Goal: Task Accomplishment & Management: Use online tool/utility

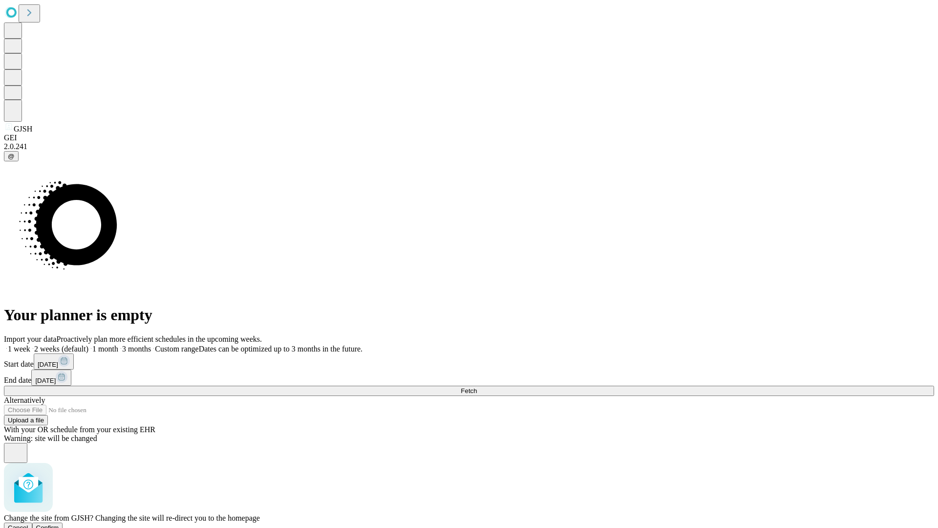
click at [59, 524] on span "Confirm" at bounding box center [47, 527] width 23 height 7
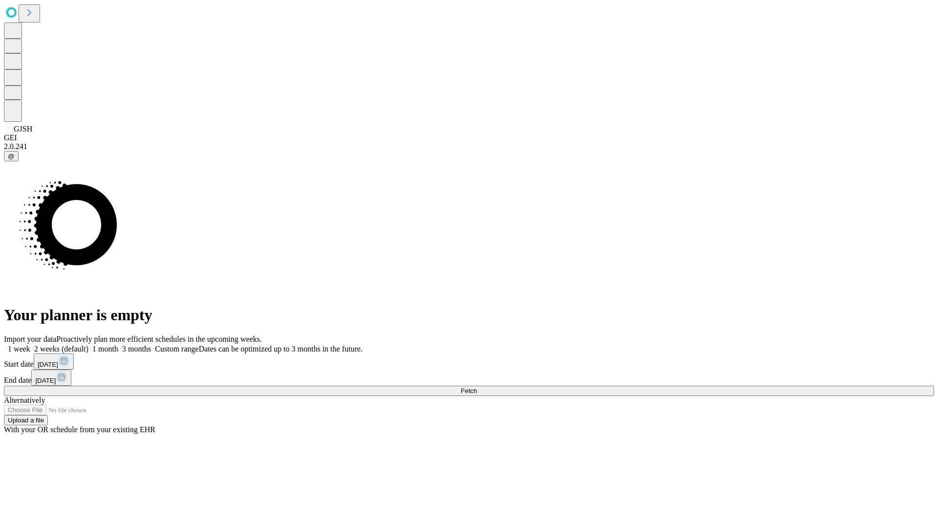
click at [118, 344] on label "1 month" at bounding box center [103, 348] width 30 height 8
click at [477, 387] on span "Fetch" at bounding box center [469, 390] width 16 height 7
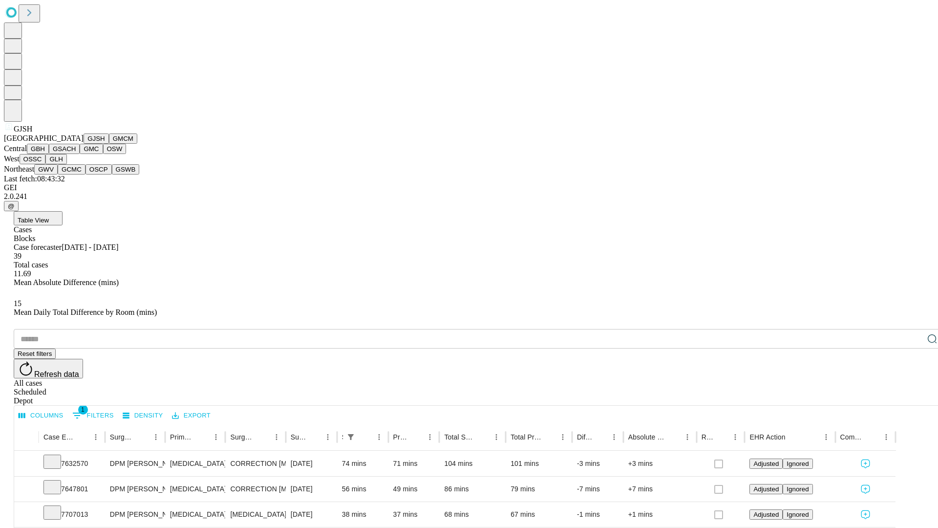
click at [109, 144] on button "GMCM" at bounding box center [123, 138] width 28 height 10
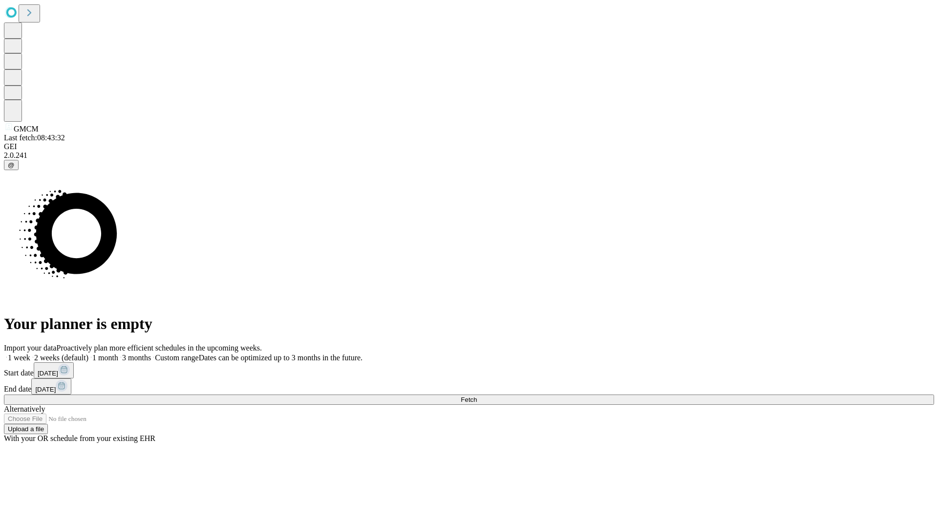
click at [118, 353] on label "1 month" at bounding box center [103, 357] width 30 height 8
click at [477, 396] on span "Fetch" at bounding box center [469, 399] width 16 height 7
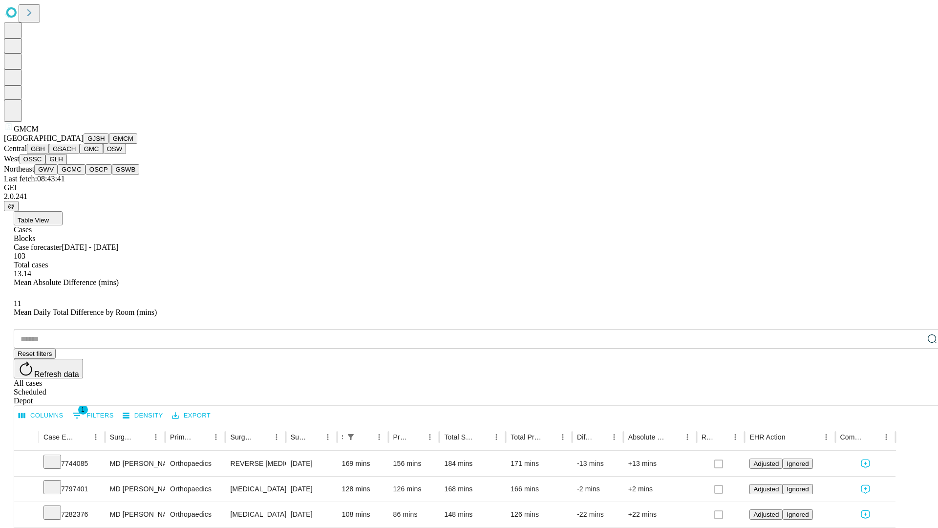
click at [49, 154] on button "GBH" at bounding box center [38, 149] width 22 height 10
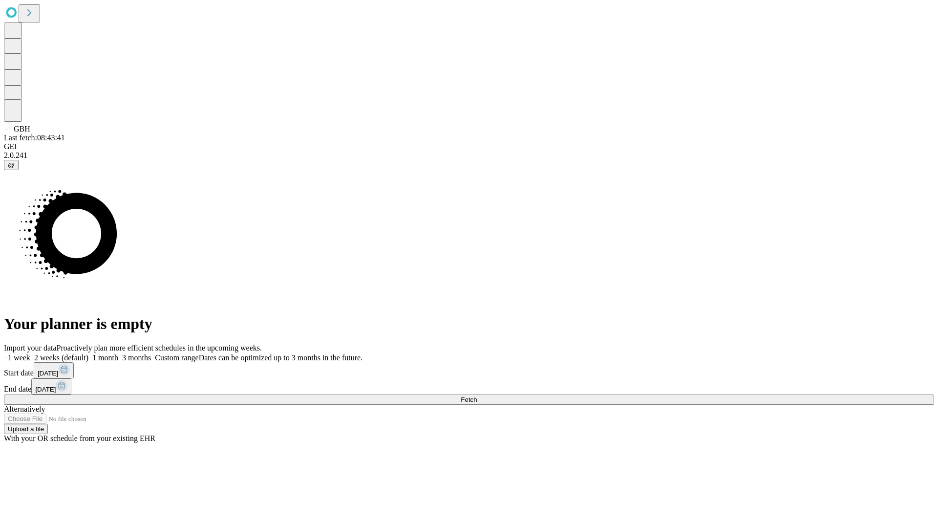
click at [477, 396] on span "Fetch" at bounding box center [469, 399] width 16 height 7
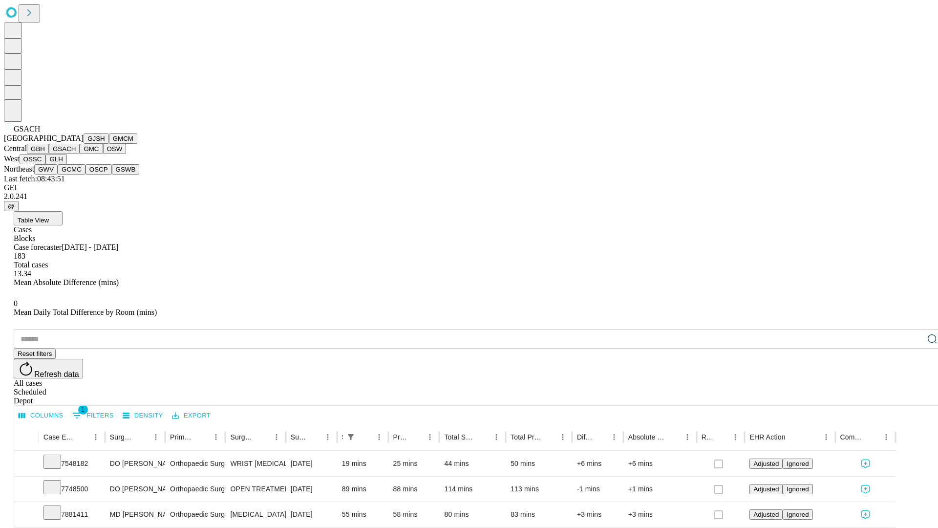
click at [80, 154] on button "GMC" at bounding box center [91, 149] width 23 height 10
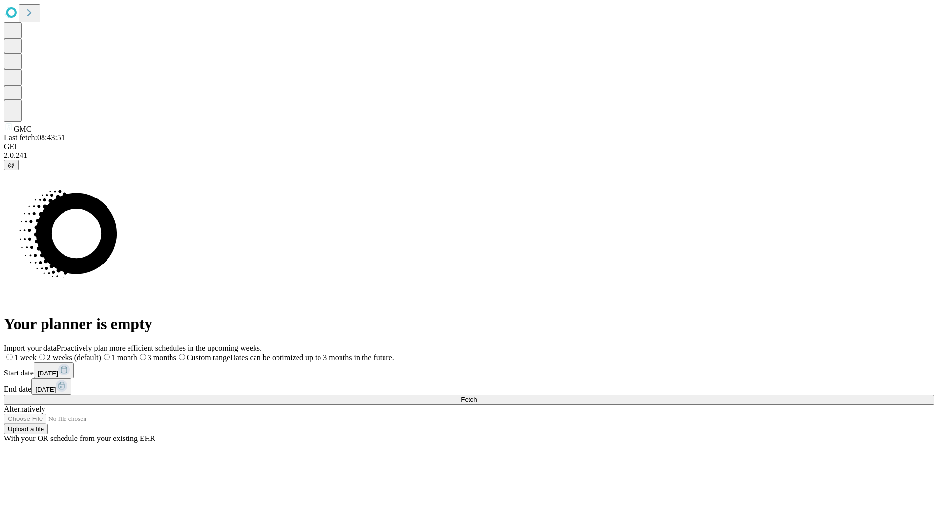
click at [137, 353] on label "1 month" at bounding box center [119, 357] width 36 height 8
click at [477, 396] on span "Fetch" at bounding box center [469, 399] width 16 height 7
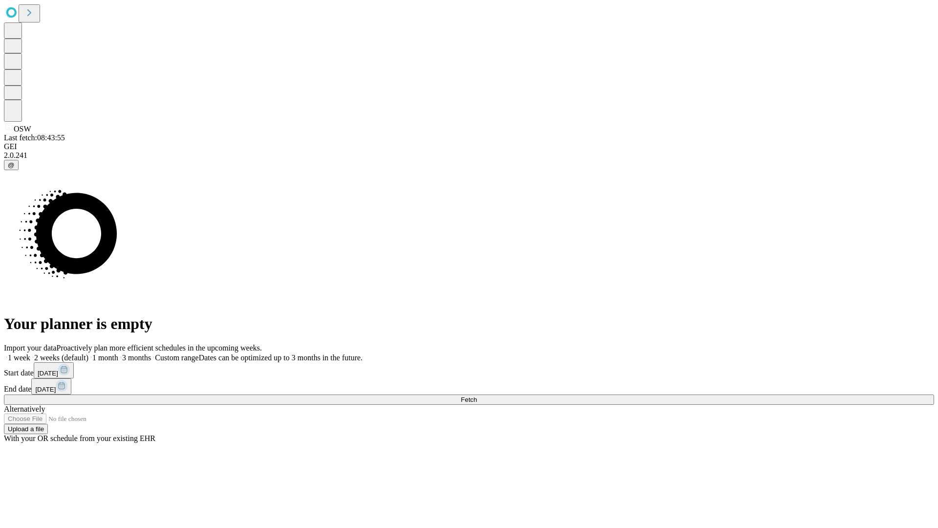
click at [118, 353] on label "1 month" at bounding box center [103, 357] width 30 height 8
click at [477, 396] on span "Fetch" at bounding box center [469, 399] width 16 height 7
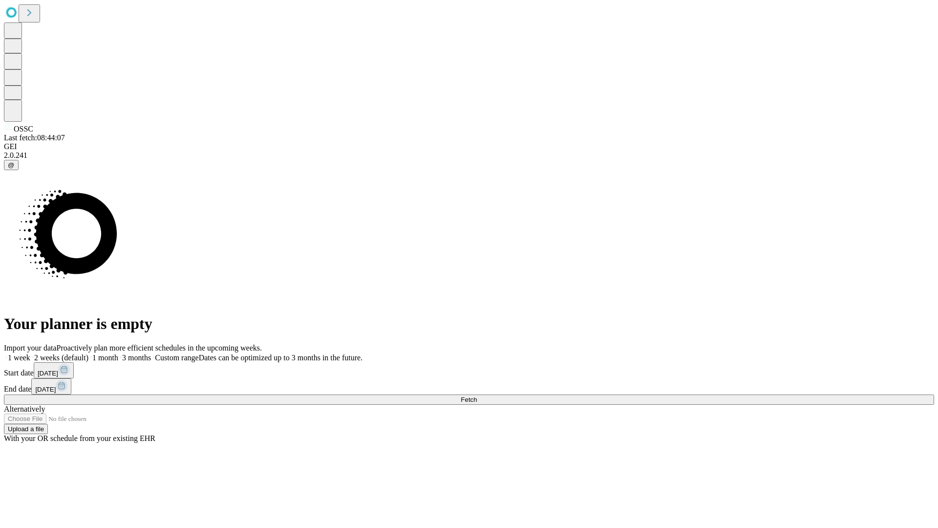
click at [118, 353] on label "1 month" at bounding box center [103, 357] width 30 height 8
click at [477, 396] on span "Fetch" at bounding box center [469, 399] width 16 height 7
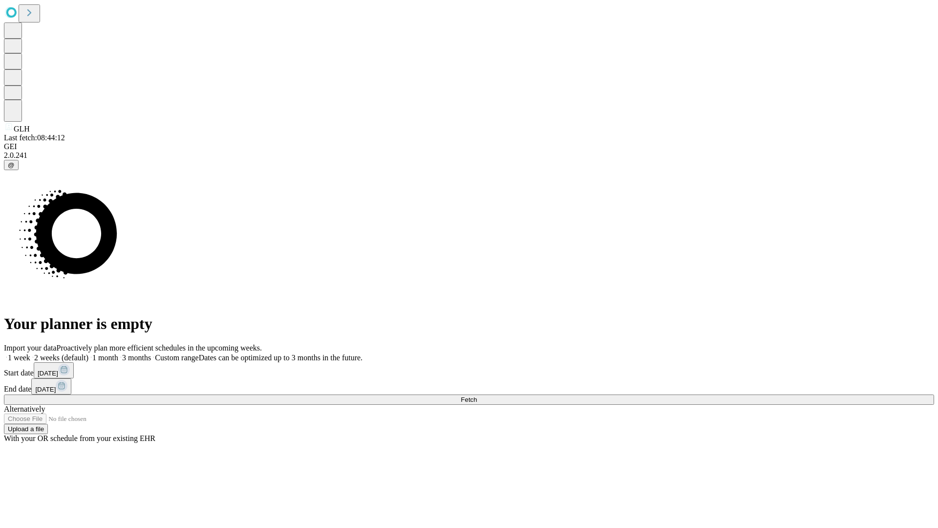
click at [118, 353] on label "1 month" at bounding box center [103, 357] width 30 height 8
click at [477, 396] on span "Fetch" at bounding box center [469, 399] width 16 height 7
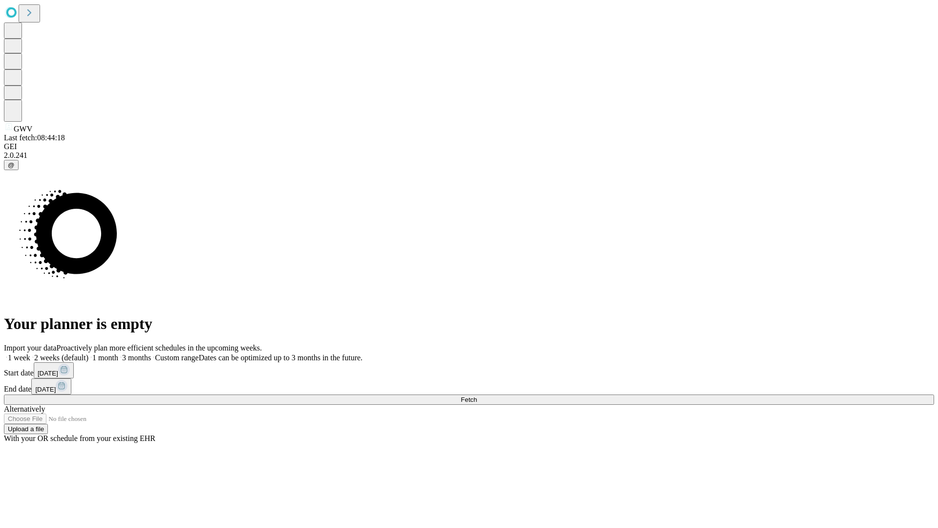
click at [118, 353] on label "1 month" at bounding box center [103, 357] width 30 height 8
click at [477, 396] on span "Fetch" at bounding box center [469, 399] width 16 height 7
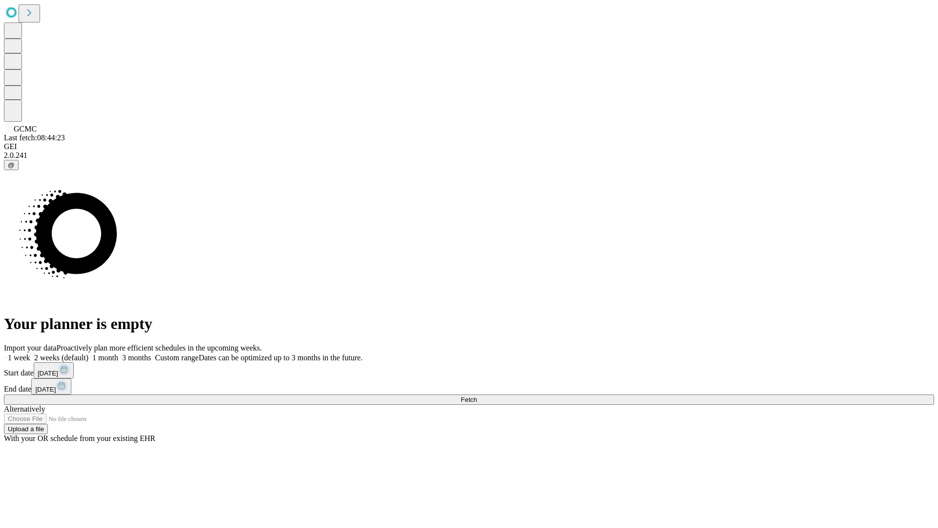
click at [118, 353] on label "1 month" at bounding box center [103, 357] width 30 height 8
click at [477, 396] on span "Fetch" at bounding box center [469, 399] width 16 height 7
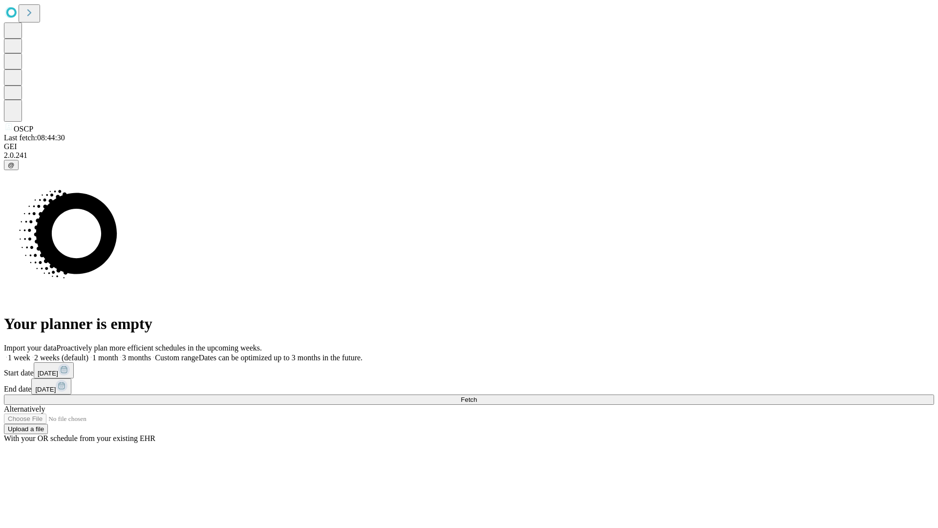
click at [118, 353] on label "1 month" at bounding box center [103, 357] width 30 height 8
click at [477, 396] on span "Fetch" at bounding box center [469, 399] width 16 height 7
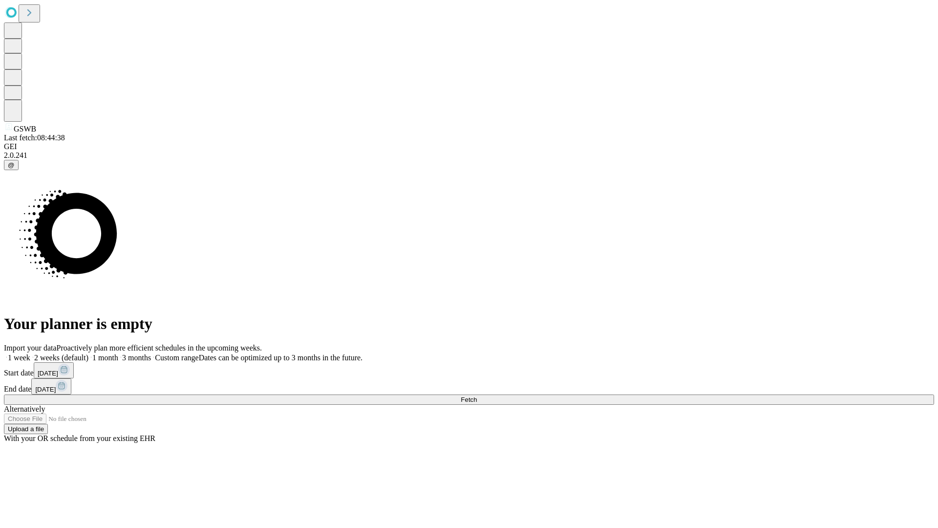
click at [118, 353] on label "1 month" at bounding box center [103, 357] width 30 height 8
click at [477, 396] on span "Fetch" at bounding box center [469, 399] width 16 height 7
